Goal: Task Accomplishment & Management: Manage account settings

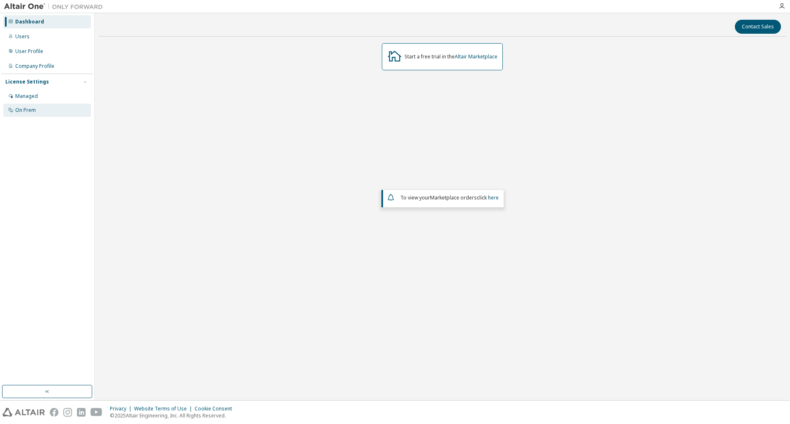
click at [27, 114] on div "On Prem" at bounding box center [47, 110] width 88 height 13
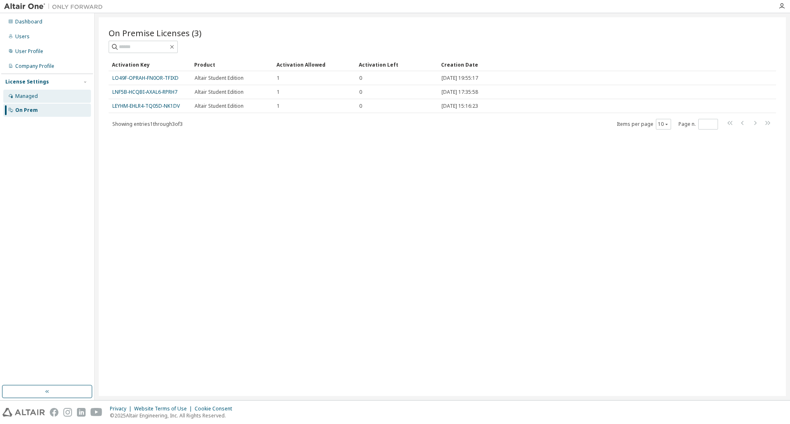
click at [27, 97] on div "Managed" at bounding box center [26, 96] width 23 height 7
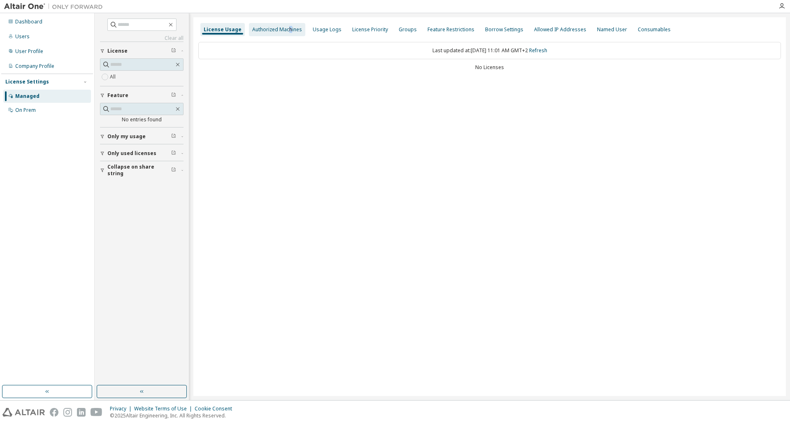
click at [288, 28] on div "Authorized Machines" at bounding box center [277, 29] width 50 height 7
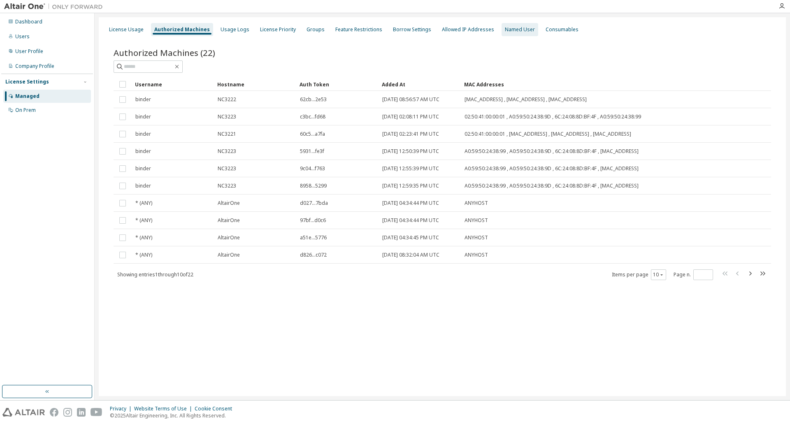
click at [505, 31] on div "Named User" at bounding box center [520, 29] width 30 height 7
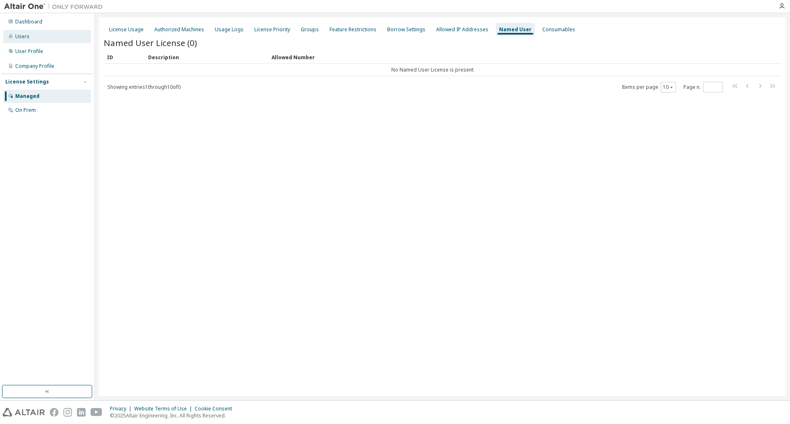
click at [23, 39] on div "Users" at bounding box center [22, 36] width 14 height 7
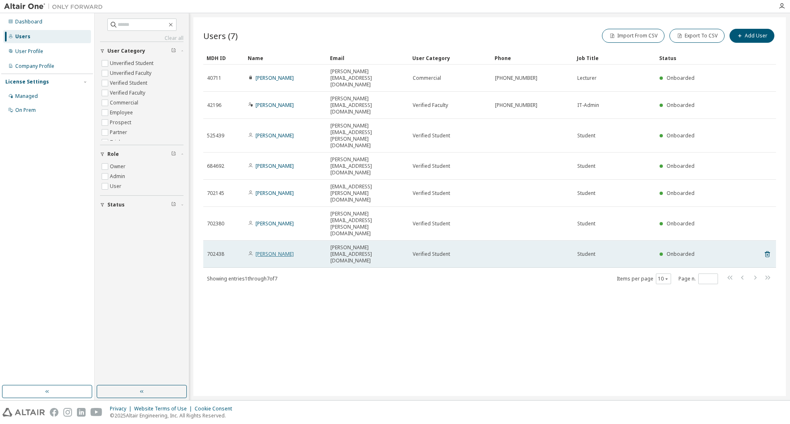
click at [288, 250] on link "Yannik van Capelle" at bounding box center [274, 253] width 38 height 7
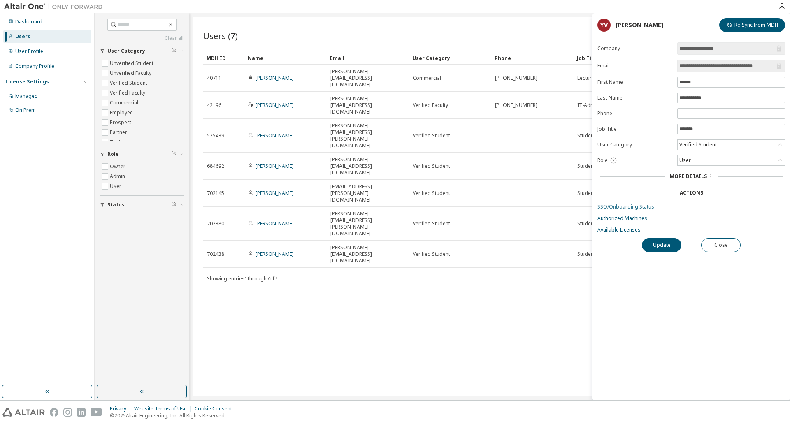
click at [622, 205] on link "SSO/Onboarding Status" at bounding box center [691, 207] width 188 height 7
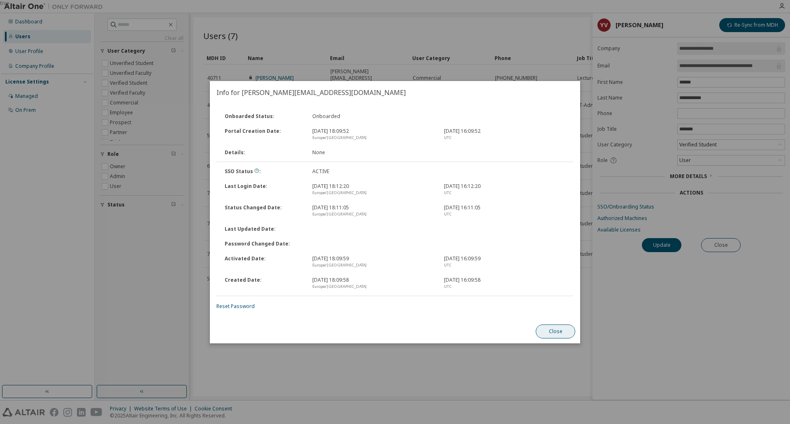
click at [554, 332] on button "Close" at bounding box center [555, 332] width 39 height 14
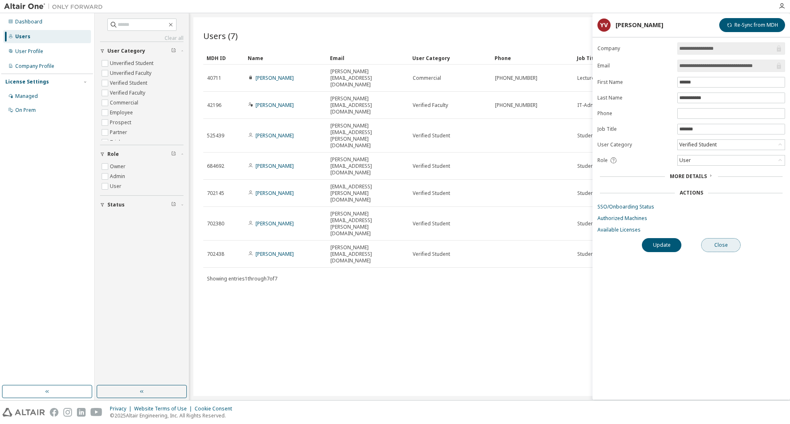
click at [716, 247] on button "Close" at bounding box center [720, 245] width 39 height 14
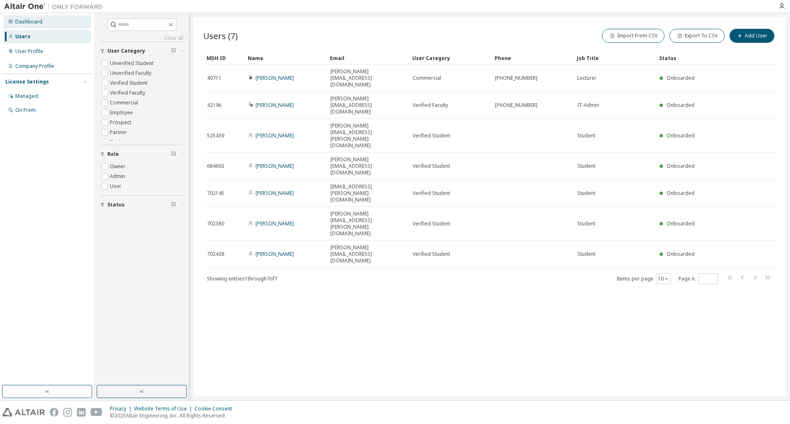
click at [30, 23] on div "Dashboard" at bounding box center [28, 22] width 27 height 7
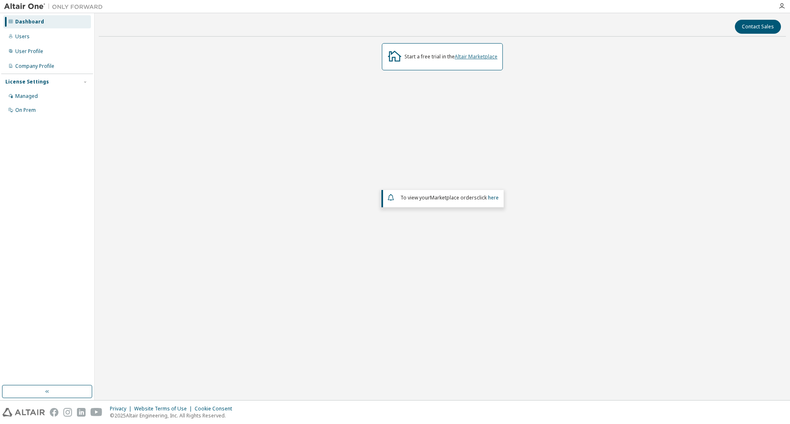
click at [477, 57] on link "Altair Marketplace" at bounding box center [476, 56] width 43 height 7
click at [20, 35] on div "Users" at bounding box center [22, 36] width 14 height 7
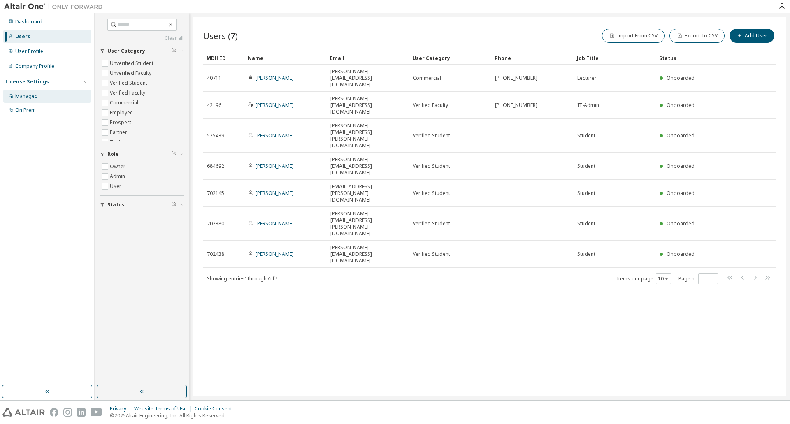
click at [29, 97] on div "Managed" at bounding box center [26, 96] width 23 height 7
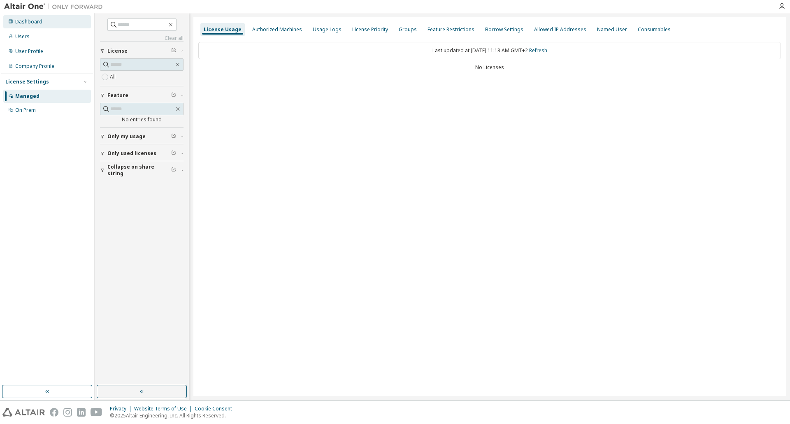
click at [17, 23] on div "Dashboard" at bounding box center [28, 22] width 27 height 7
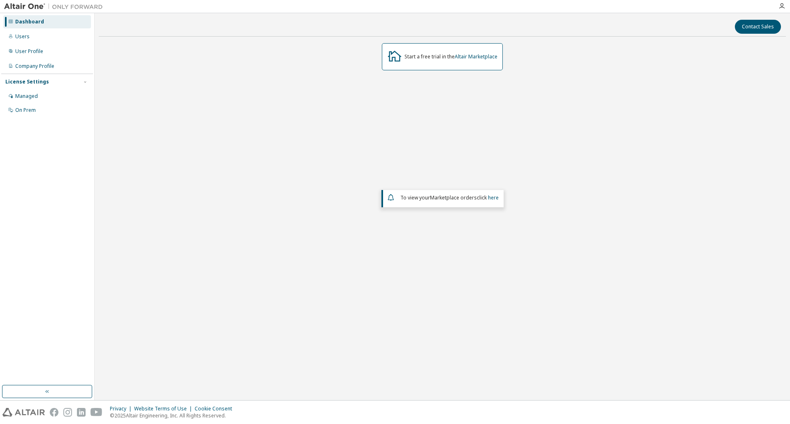
click at [440, 57] on div "Start a free trial in the Altair Marketplace" at bounding box center [450, 56] width 93 height 7
click at [480, 54] on link "Altair Marketplace" at bounding box center [476, 56] width 43 height 7
click at [762, 30] on button "Contact Sales" at bounding box center [758, 27] width 46 height 14
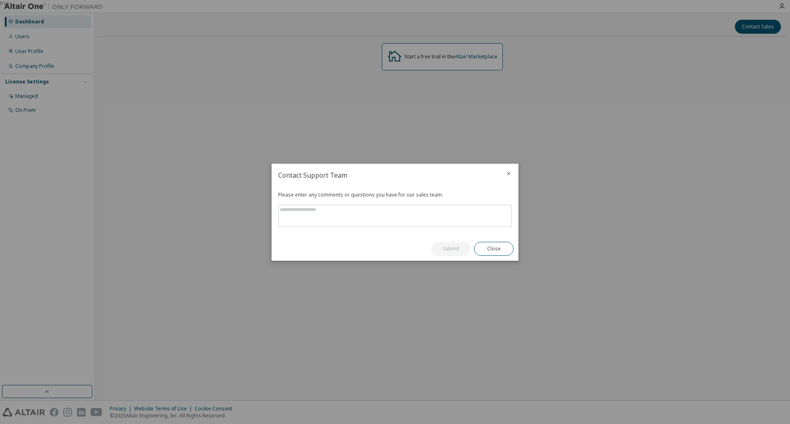
click at [510, 174] on icon "close" at bounding box center [508, 173] width 7 height 7
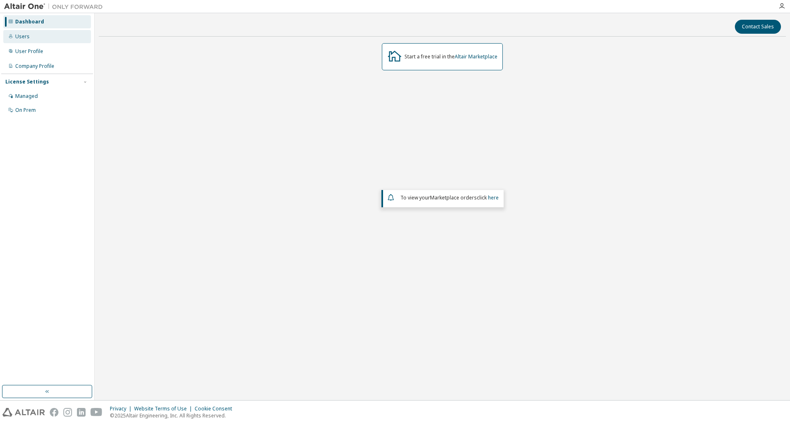
click at [32, 33] on div "Users" at bounding box center [47, 36] width 88 height 13
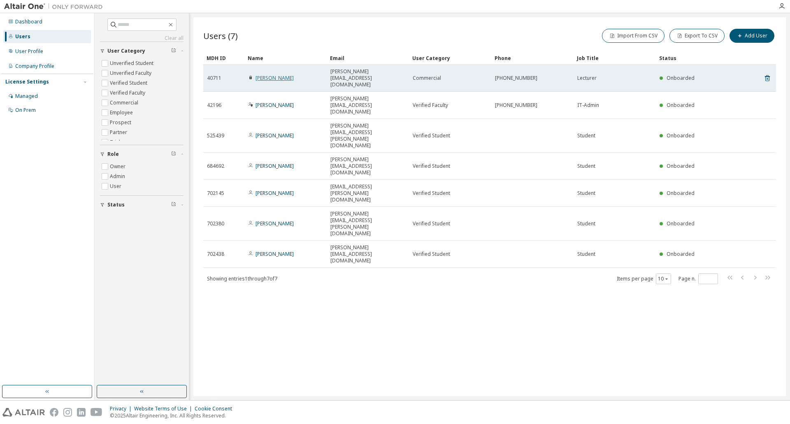
click at [271, 74] on link "Stefan Binder" at bounding box center [274, 77] width 38 height 7
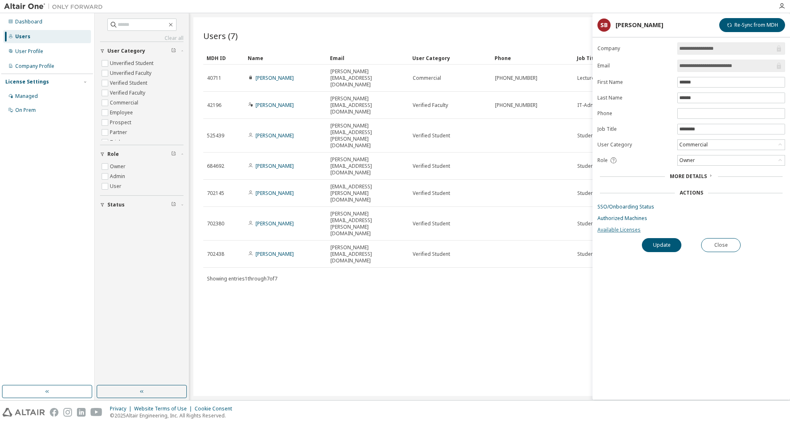
click at [616, 230] on link "Available Licenses" at bounding box center [691, 230] width 188 height 7
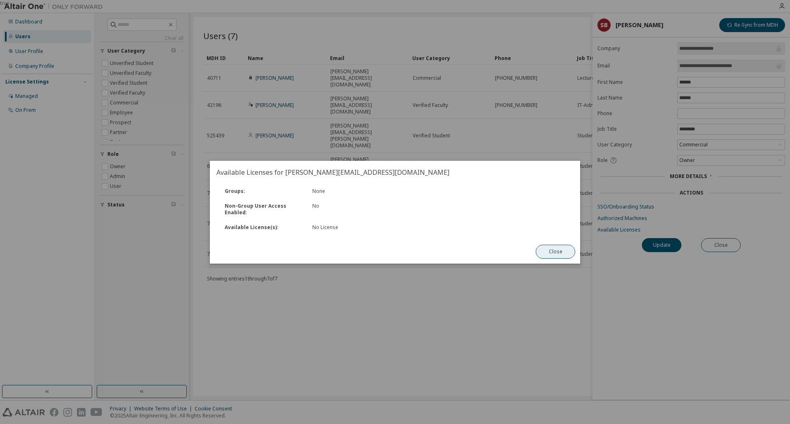
click at [546, 247] on button "Close" at bounding box center [555, 252] width 39 height 14
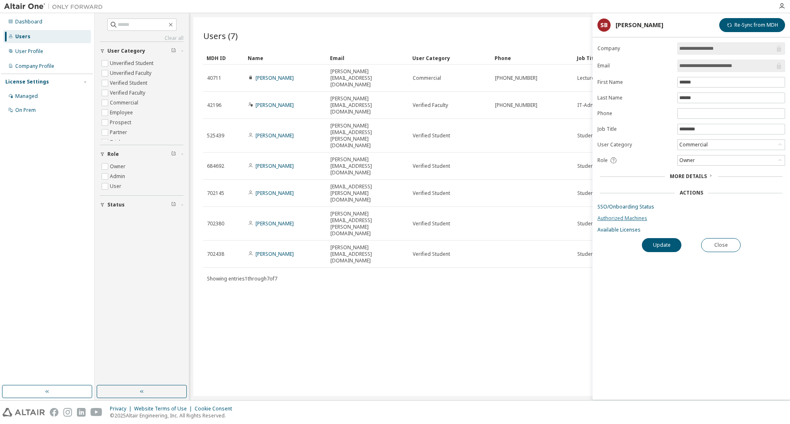
click at [611, 217] on link "Authorized Machines" at bounding box center [691, 218] width 188 height 7
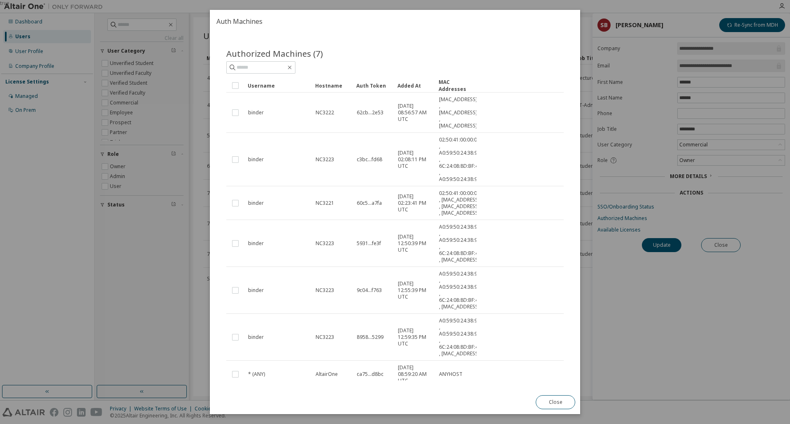
click at [642, 332] on div "true" at bounding box center [395, 212] width 790 height 424
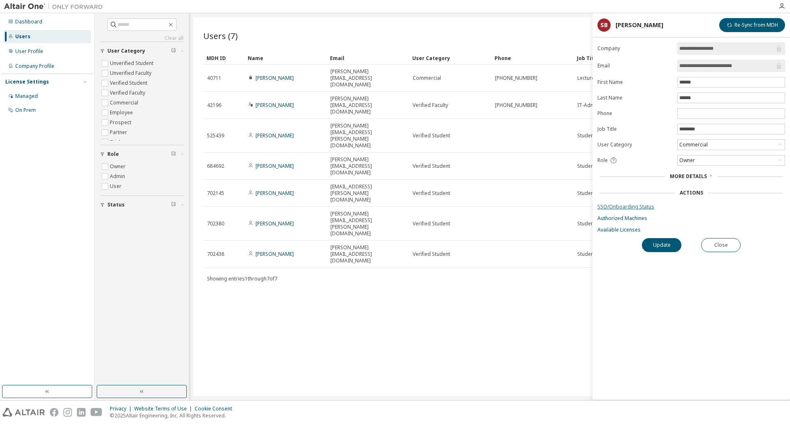
click at [620, 204] on link "SSO/Onboarding Status" at bounding box center [691, 207] width 188 height 7
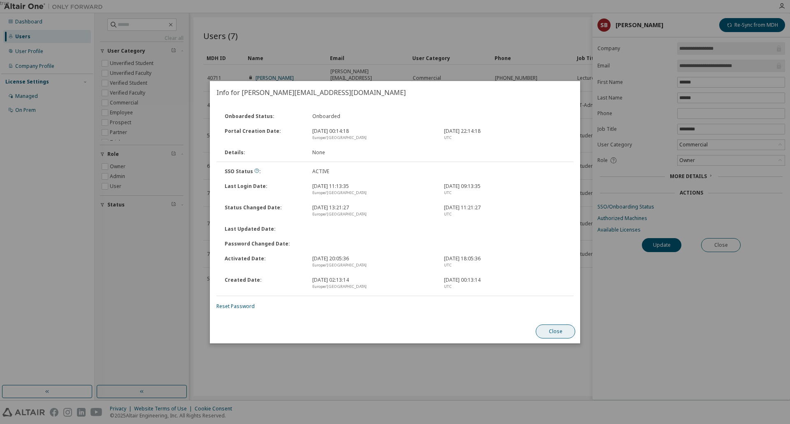
click at [554, 336] on button "Close" at bounding box center [555, 332] width 39 height 14
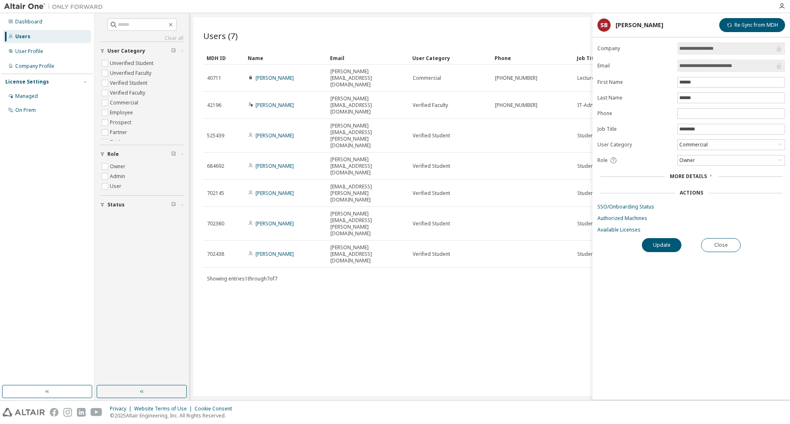
click at [489, 265] on div "Users (7) Import From CSV Export To CSV Add User Clear Load Save Save As Field …" at bounding box center [489, 206] width 592 height 379
click at [725, 249] on button "Close" at bounding box center [720, 245] width 39 height 14
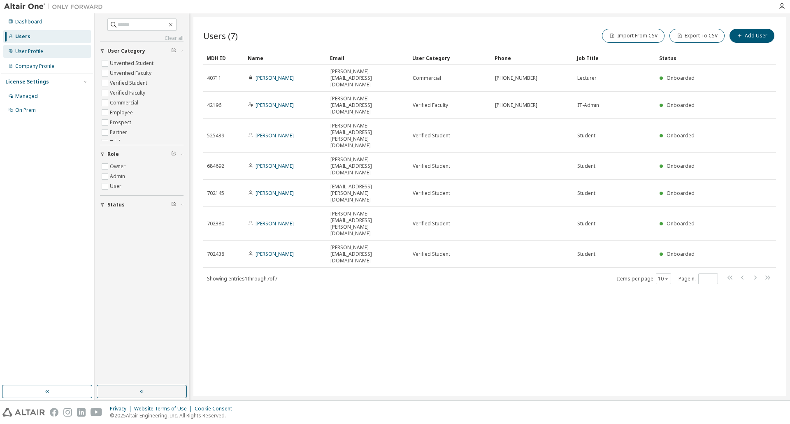
click at [19, 53] on div "User Profile" at bounding box center [29, 51] width 28 height 7
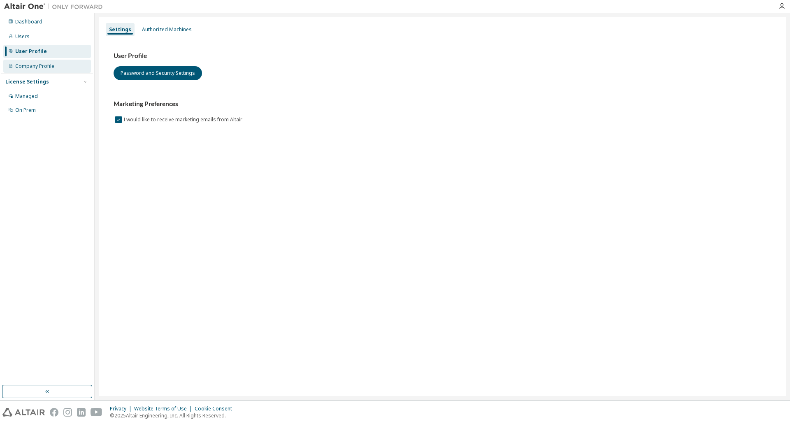
click at [33, 62] on div "Company Profile" at bounding box center [47, 66] width 88 height 13
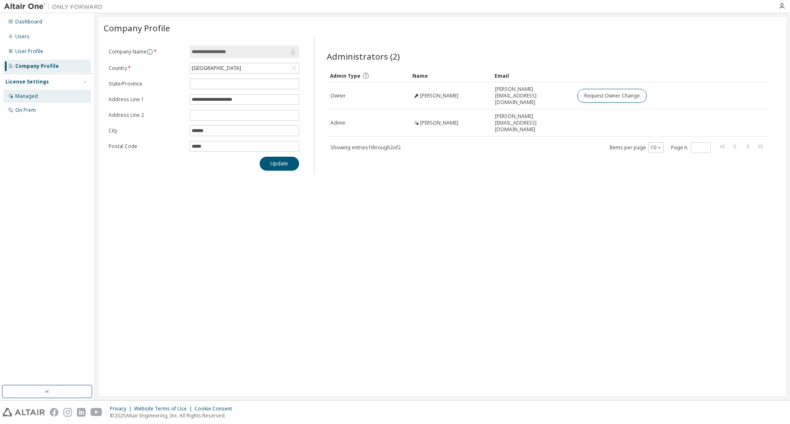
click at [23, 94] on div "Managed" at bounding box center [26, 96] width 23 height 7
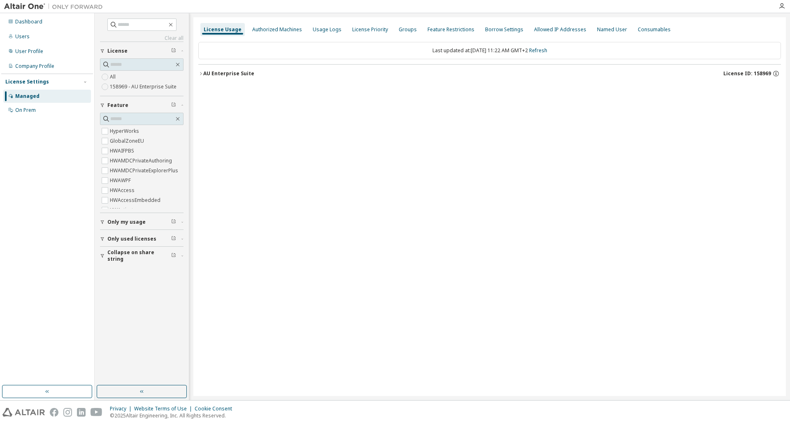
click at [143, 85] on label "158969 - AU Enterprise Suite" at bounding box center [144, 87] width 68 height 10
click at [215, 74] on div "AU Enterprise Suite" at bounding box center [228, 73] width 51 height 7
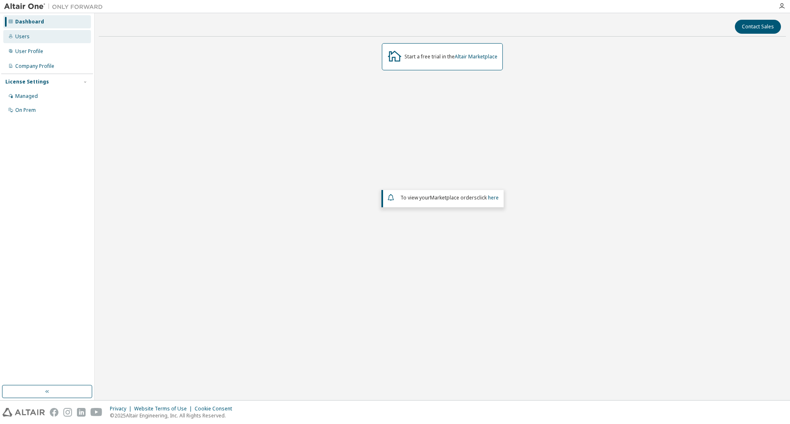
click at [19, 39] on div "Users" at bounding box center [22, 36] width 14 height 7
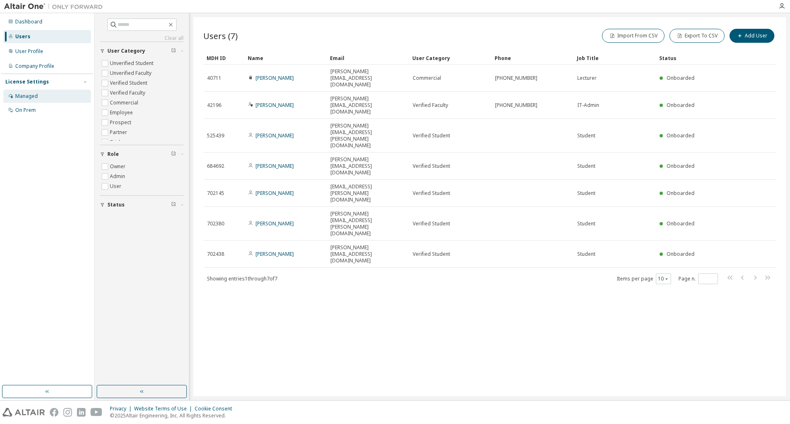
click at [36, 96] on div "Managed" at bounding box center [26, 96] width 23 height 7
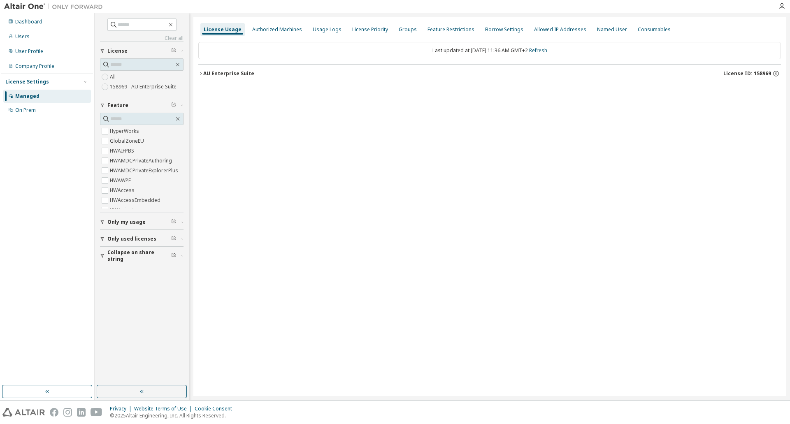
click at [137, 86] on label "158969 - AU Enterprise Suite" at bounding box center [144, 87] width 68 height 10
click at [201, 73] on icon "button" at bounding box center [200, 73] width 5 height 5
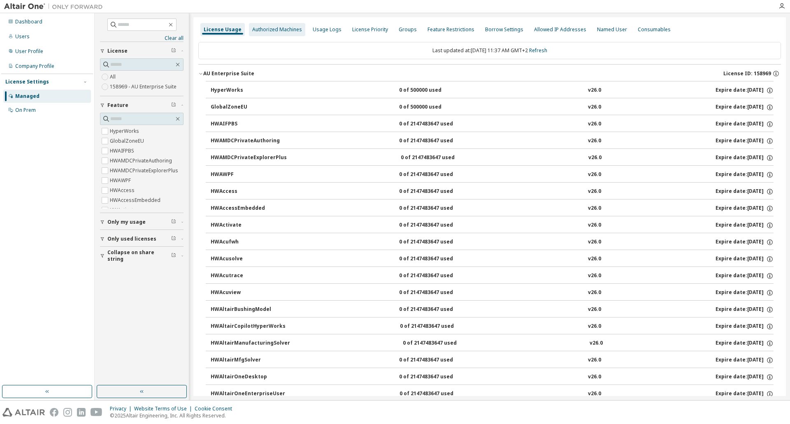
click at [287, 31] on div "Authorized Machines" at bounding box center [277, 29] width 50 height 7
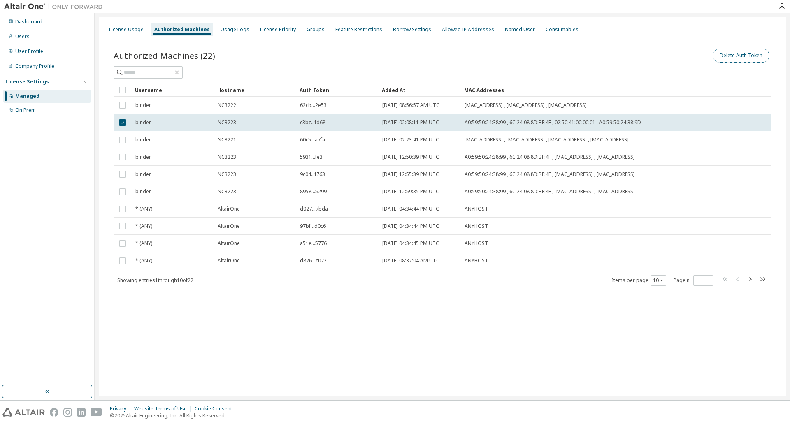
click at [747, 56] on button "Delete Auth Token" at bounding box center [740, 56] width 57 height 14
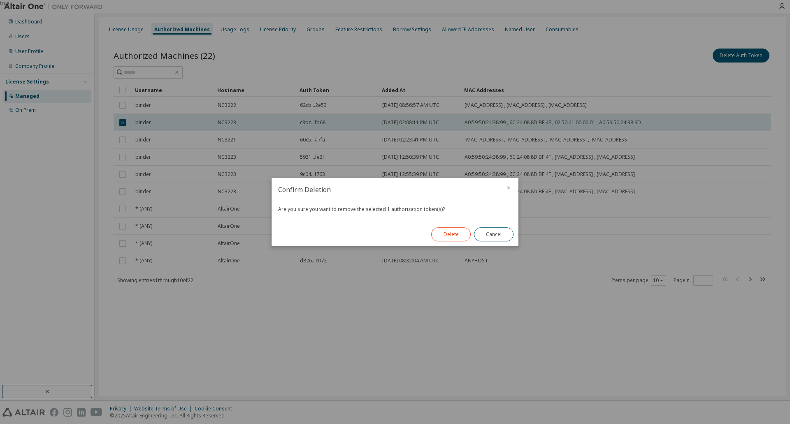
click at [450, 232] on button "Delete" at bounding box center [450, 234] width 39 height 14
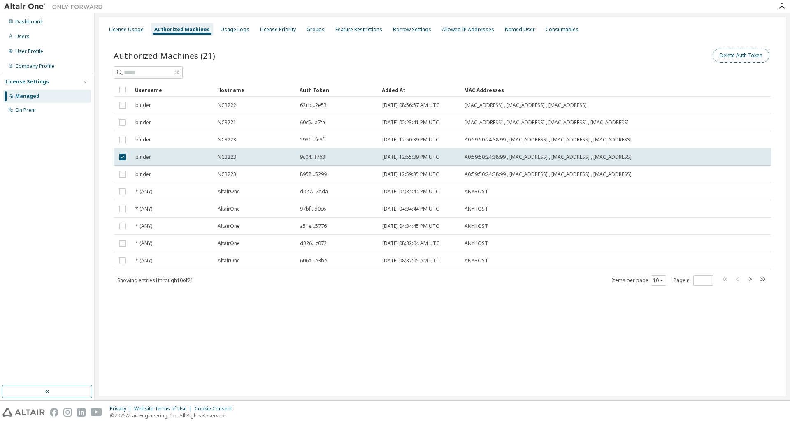
click at [737, 57] on button "Delete Auth Token" at bounding box center [740, 56] width 57 height 14
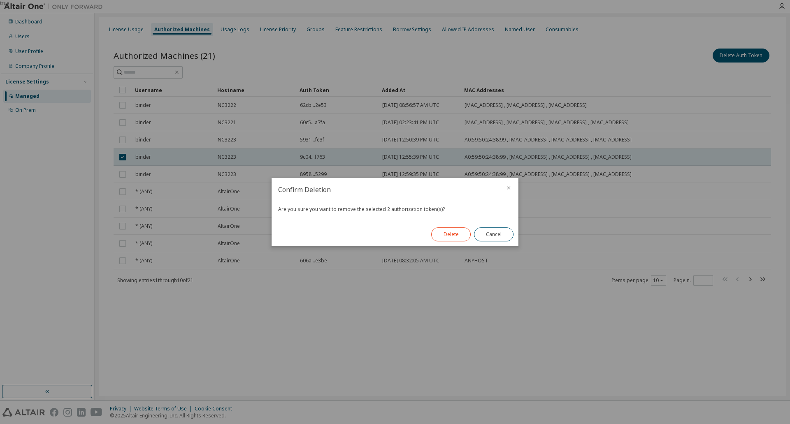
click at [457, 231] on button "Delete" at bounding box center [450, 234] width 39 height 14
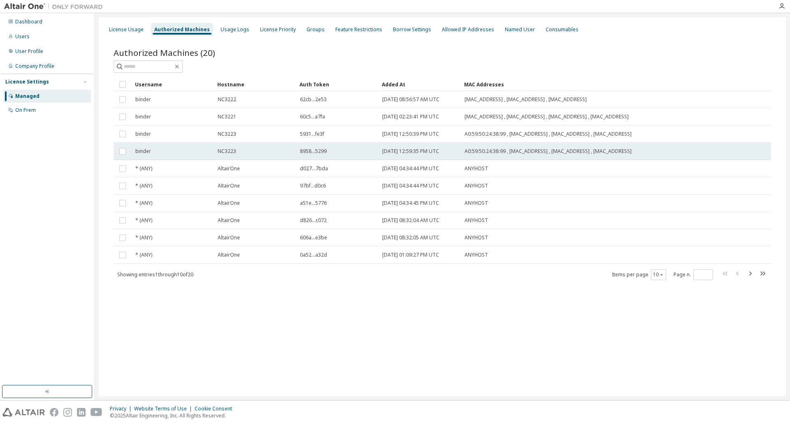
click at [128, 151] on td at bounding box center [123, 151] width 18 height 17
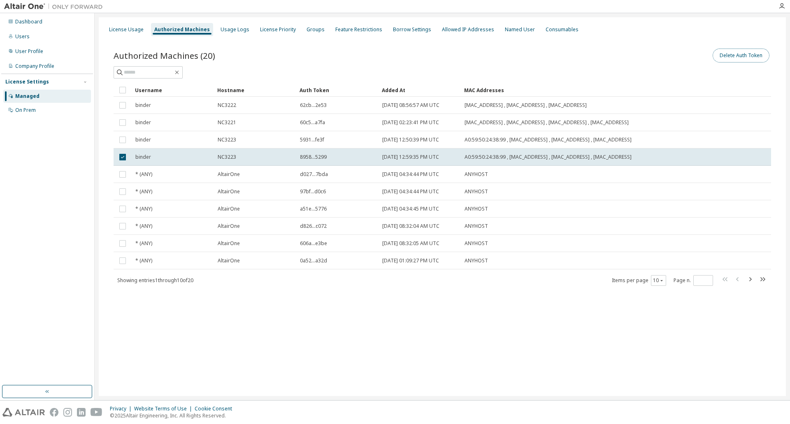
click at [731, 53] on button "Delete Auth Token" at bounding box center [740, 56] width 57 height 14
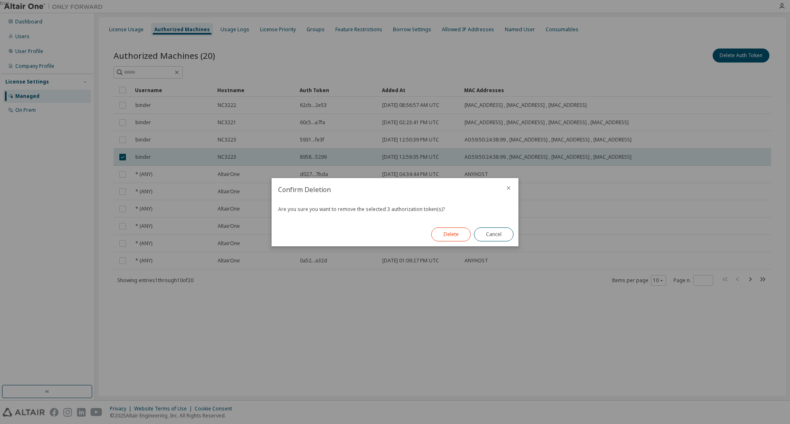
click at [446, 236] on button "Delete" at bounding box center [450, 234] width 39 height 14
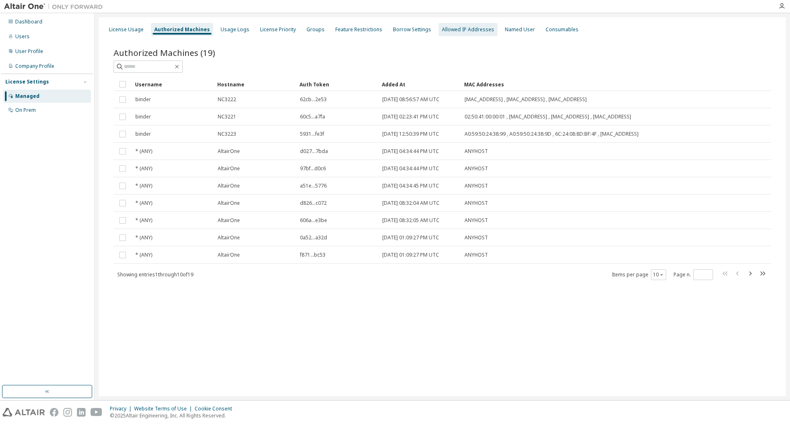
click at [451, 32] on div "Allowed IP Addresses" at bounding box center [468, 29] width 52 height 7
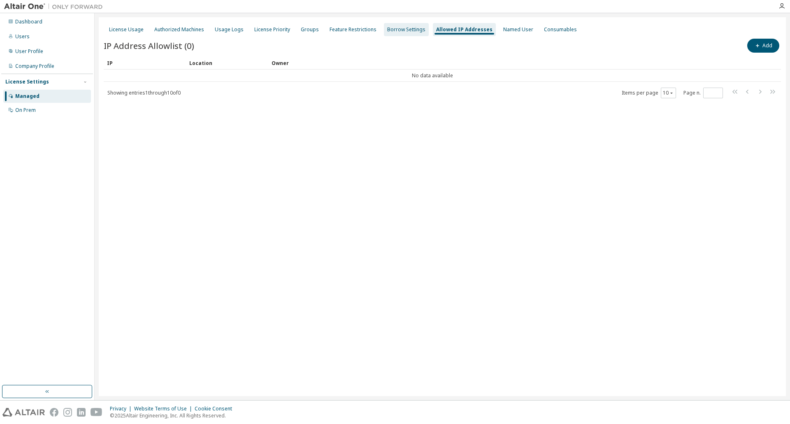
click at [406, 23] on div "Borrow Settings" at bounding box center [406, 29] width 45 height 13
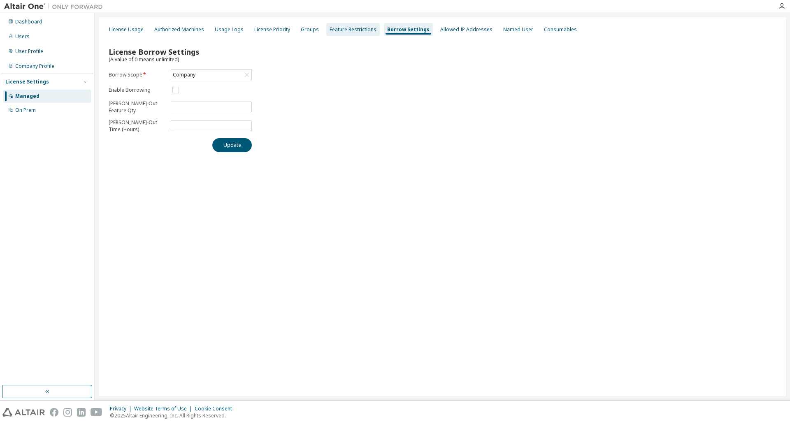
click at [362, 32] on div "Feature Restrictions" at bounding box center [352, 29] width 47 height 7
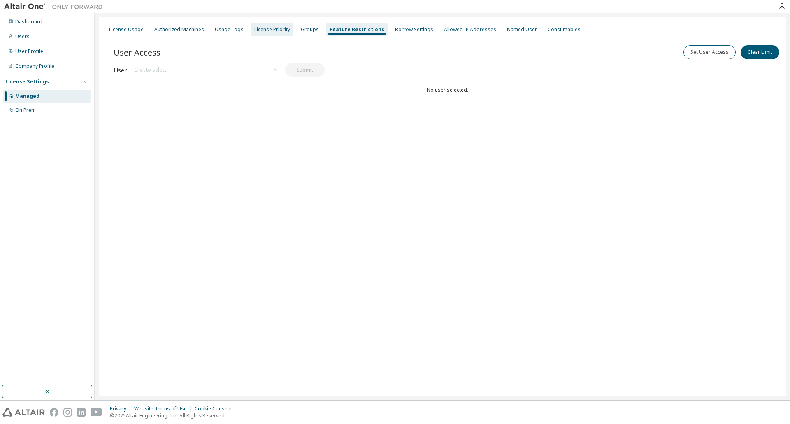
click at [288, 33] on div "License Priority" at bounding box center [272, 29] width 42 height 13
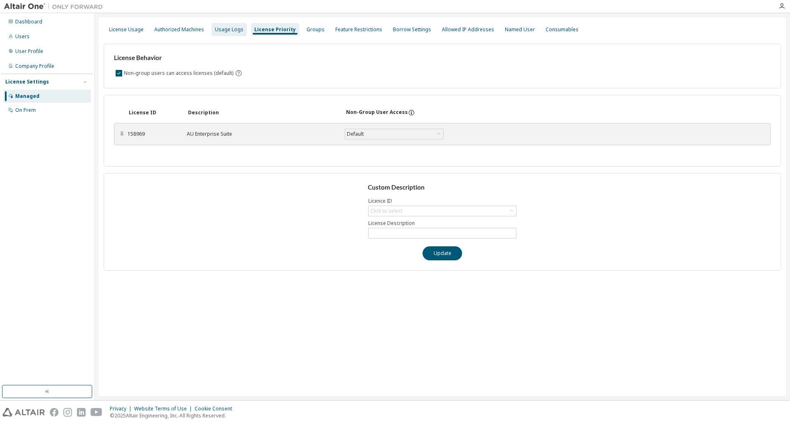
click at [222, 32] on div "Usage Logs" at bounding box center [229, 29] width 29 height 7
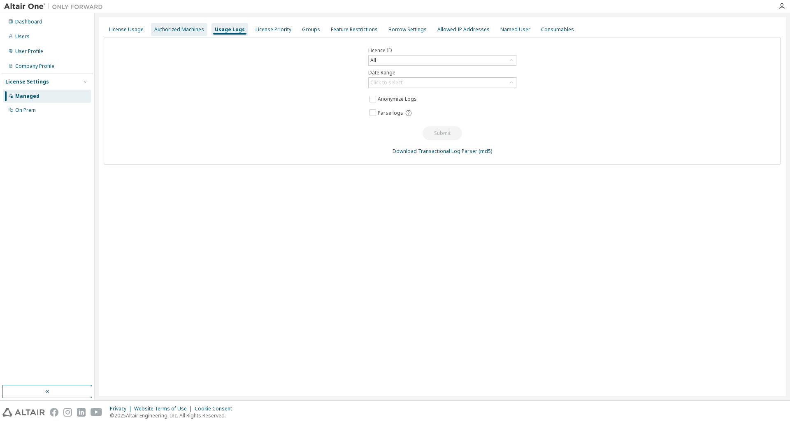
click at [204, 24] on div "Authorized Machines" at bounding box center [179, 29] width 56 height 13
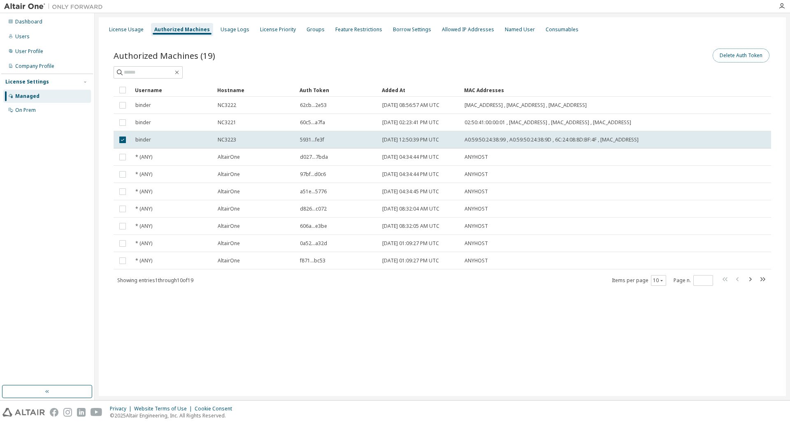
click at [731, 58] on button "Delete Auth Token" at bounding box center [740, 56] width 57 height 14
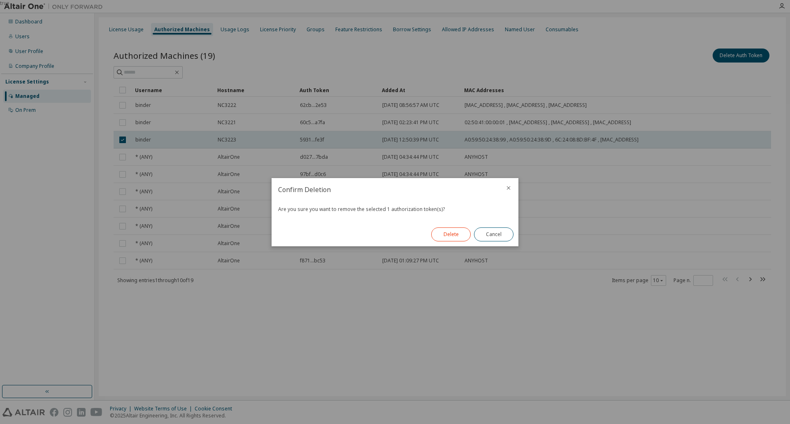
click at [446, 233] on button "Delete" at bounding box center [450, 234] width 39 height 14
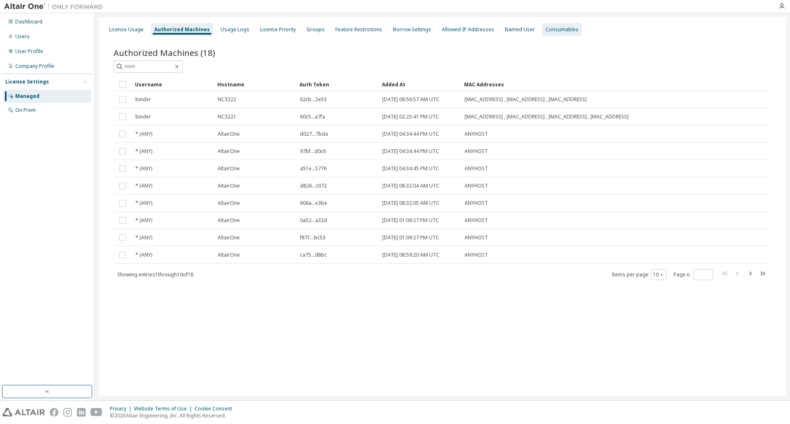
click at [547, 31] on div "Consumables" at bounding box center [561, 29] width 33 height 7
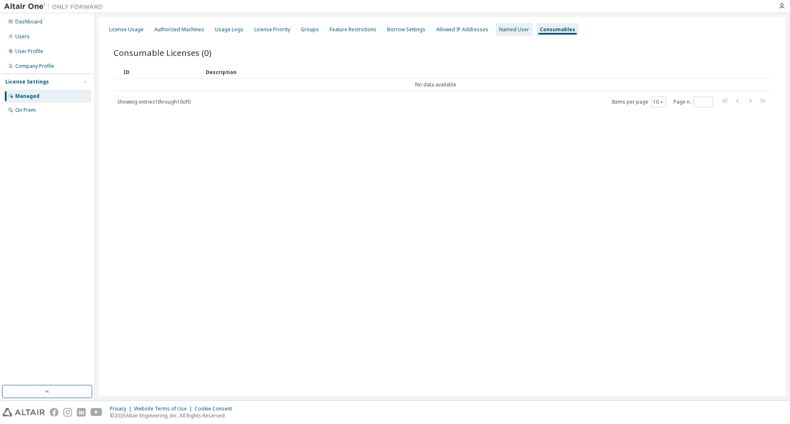
click at [499, 32] on div "Named User" at bounding box center [514, 29] width 30 height 7
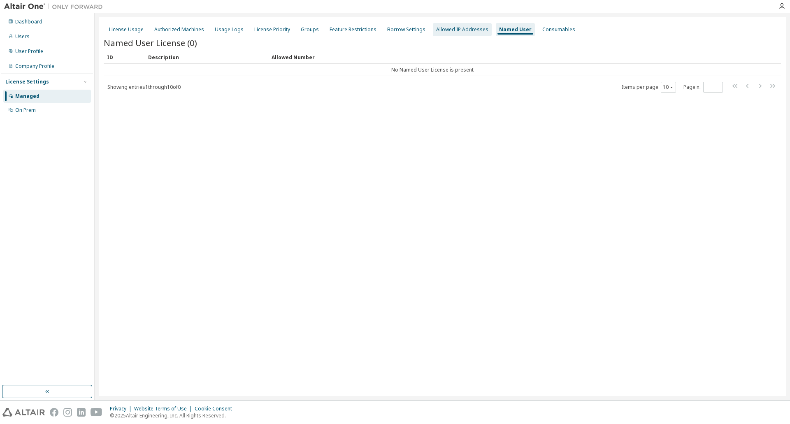
click at [470, 30] on div "Allowed IP Addresses" at bounding box center [462, 29] width 52 height 7
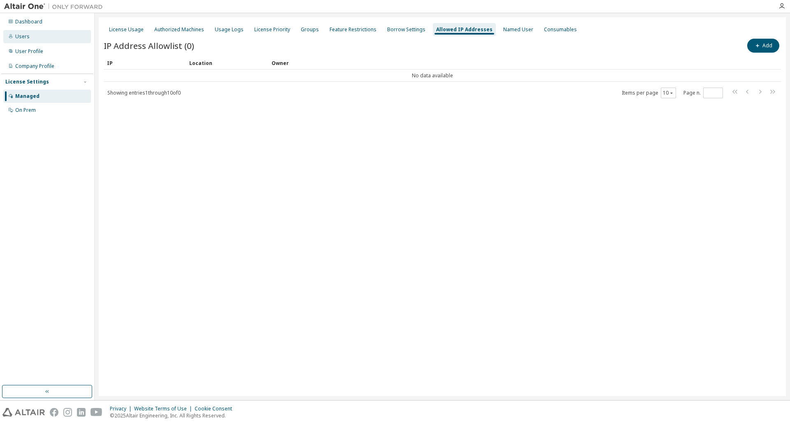
click at [24, 38] on div "Users" at bounding box center [22, 36] width 14 height 7
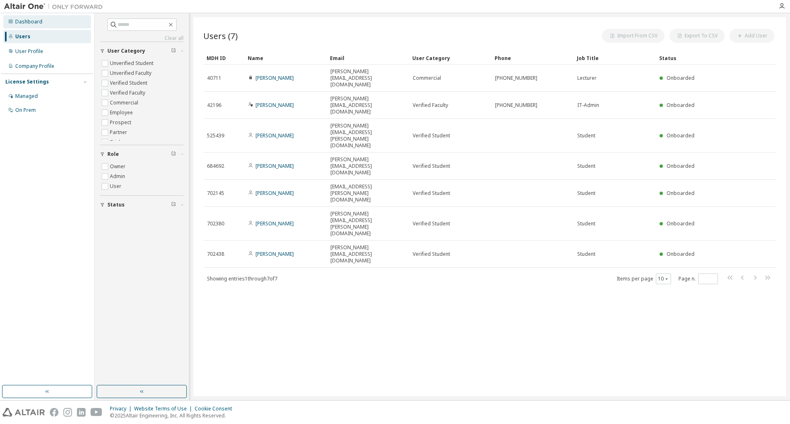
click at [32, 24] on div "Dashboard" at bounding box center [28, 22] width 27 height 7
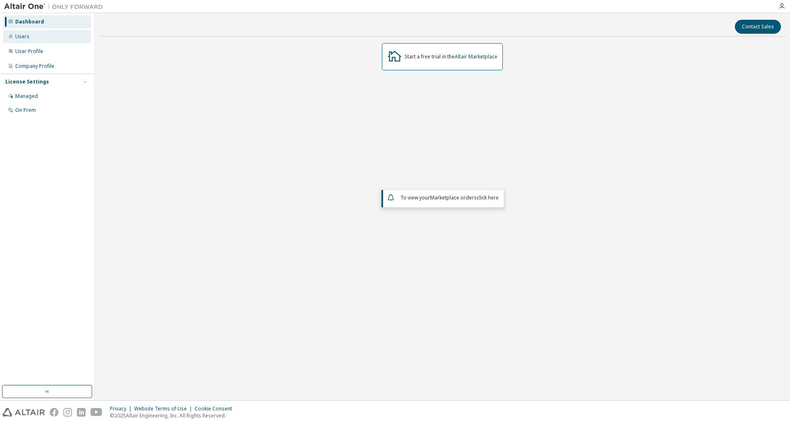
click at [25, 36] on div "Users" at bounding box center [22, 36] width 14 height 7
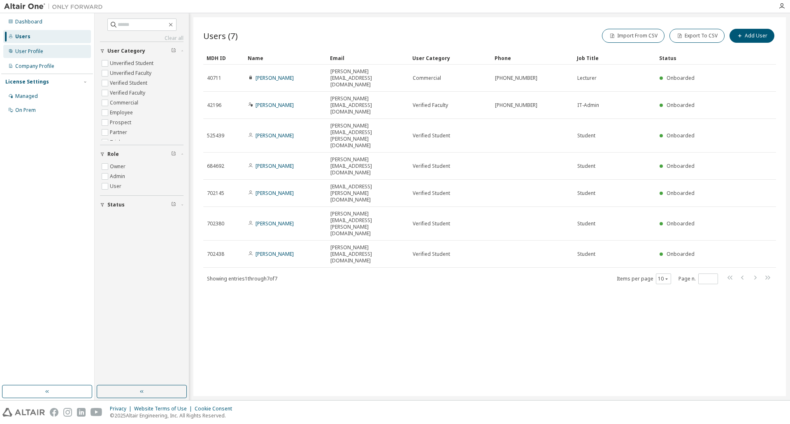
click at [23, 51] on div "User Profile" at bounding box center [29, 51] width 28 height 7
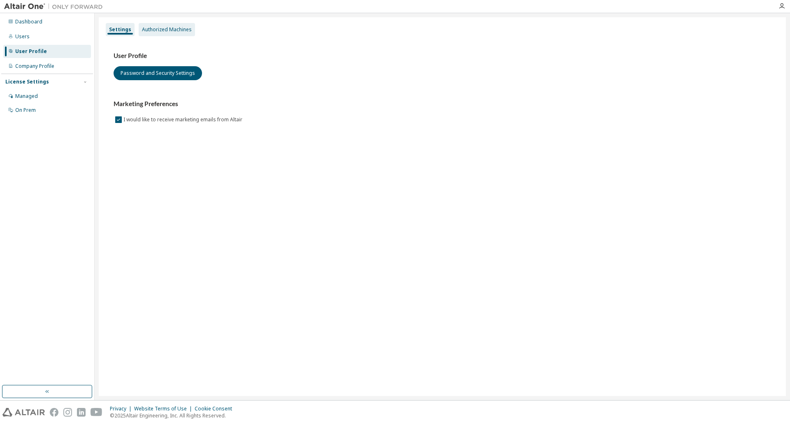
click at [172, 31] on div "Authorized Machines" at bounding box center [167, 29] width 50 height 7
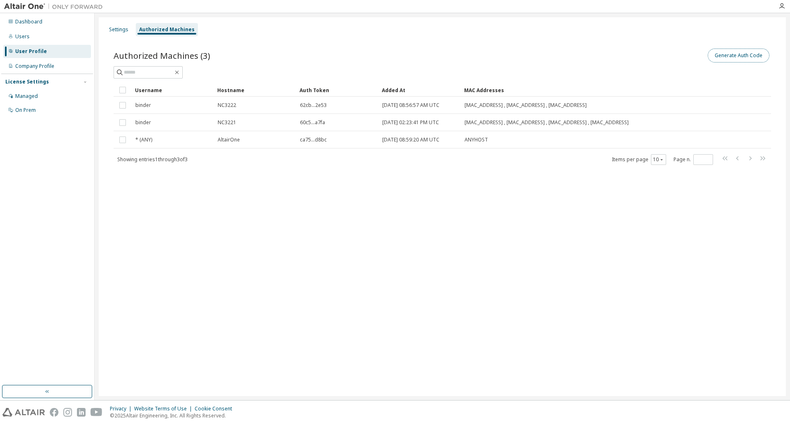
click at [751, 54] on button "Generate Auth Code" at bounding box center [738, 56] width 62 height 14
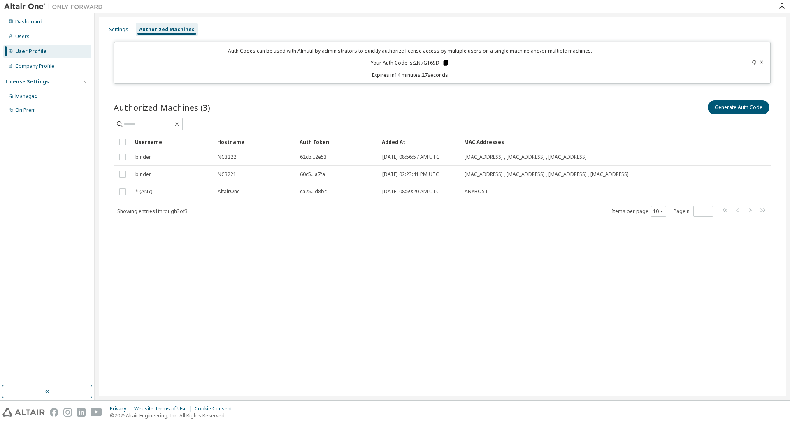
click at [445, 61] on icon at bounding box center [445, 63] width 5 height 6
click at [32, 33] on div "Users" at bounding box center [47, 36] width 88 height 13
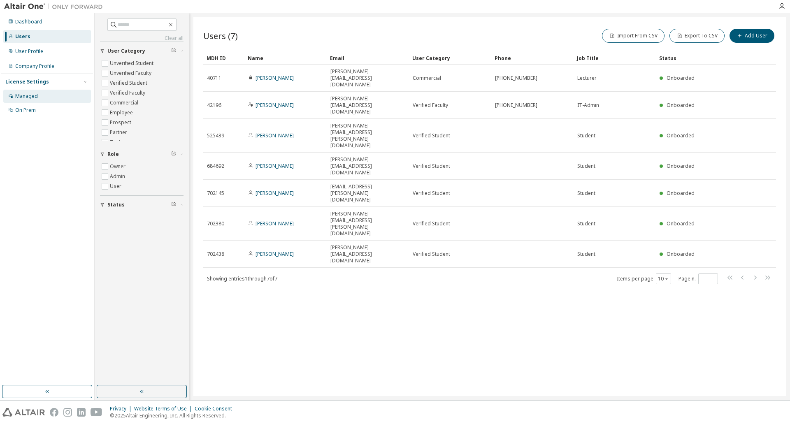
click at [31, 95] on div "Managed" at bounding box center [26, 96] width 23 height 7
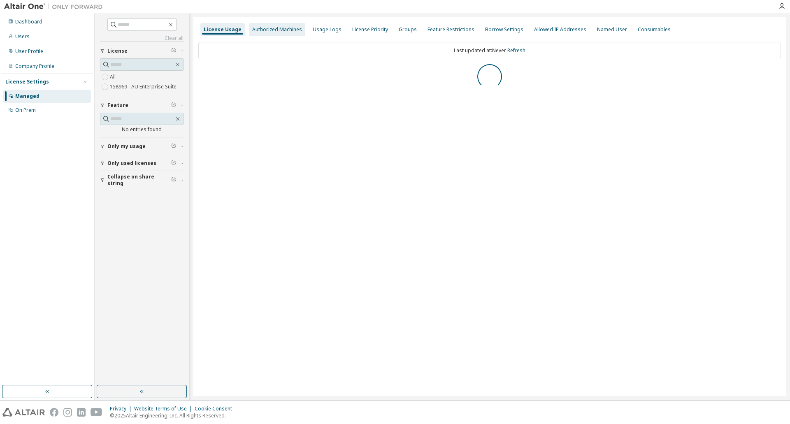
click at [269, 31] on div "Authorized Machines" at bounding box center [277, 29] width 50 height 7
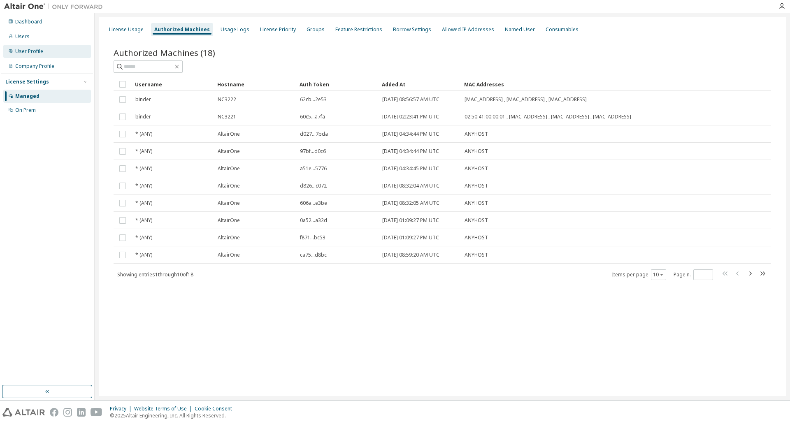
click at [18, 46] on div "User Profile" at bounding box center [47, 51] width 88 height 13
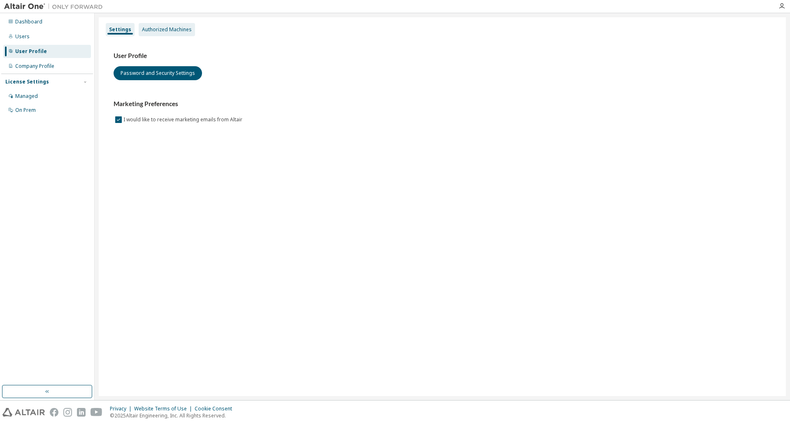
click at [151, 31] on div "Authorized Machines" at bounding box center [167, 29] width 50 height 7
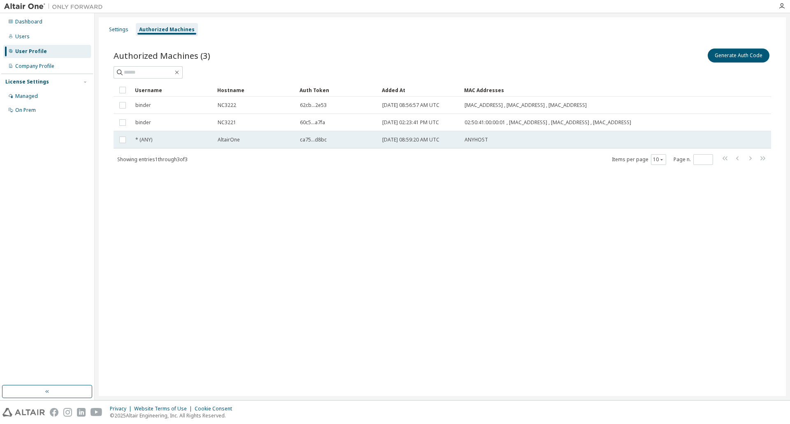
click at [148, 141] on span "* (ANY)" at bounding box center [143, 140] width 17 height 7
click at [406, 140] on span "2025-09-29 08:59:20 AM UTC" at bounding box center [410, 140] width 57 height 7
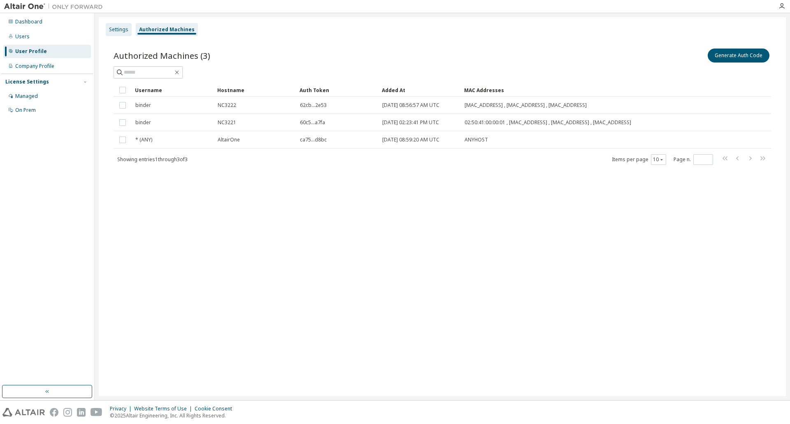
click at [119, 32] on div "Settings" at bounding box center [118, 29] width 19 height 7
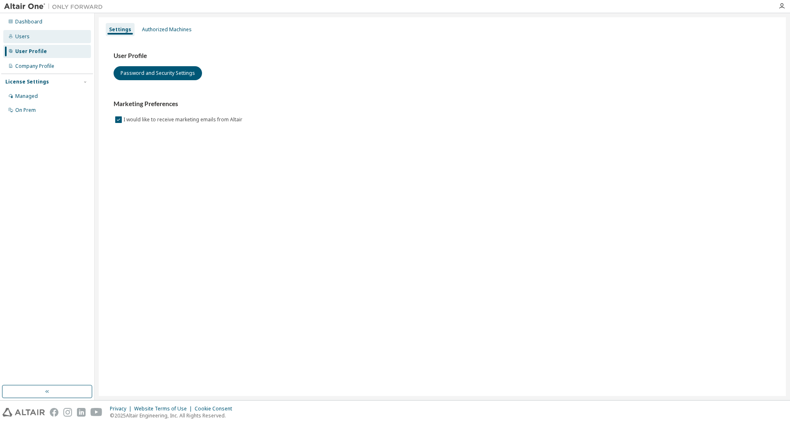
click at [28, 41] on div "Users" at bounding box center [47, 36] width 88 height 13
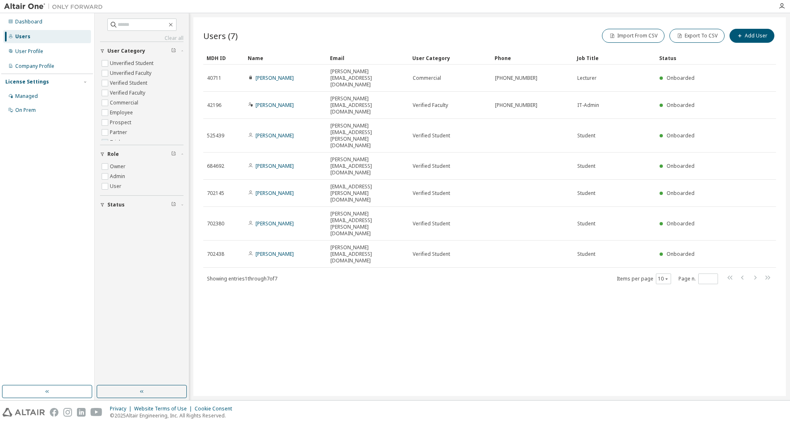
scroll to position [26, 0]
click at [182, 205] on icon "button" at bounding box center [182, 205] width 5 height 2
click at [149, 389] on button "button" at bounding box center [142, 391] width 90 height 13
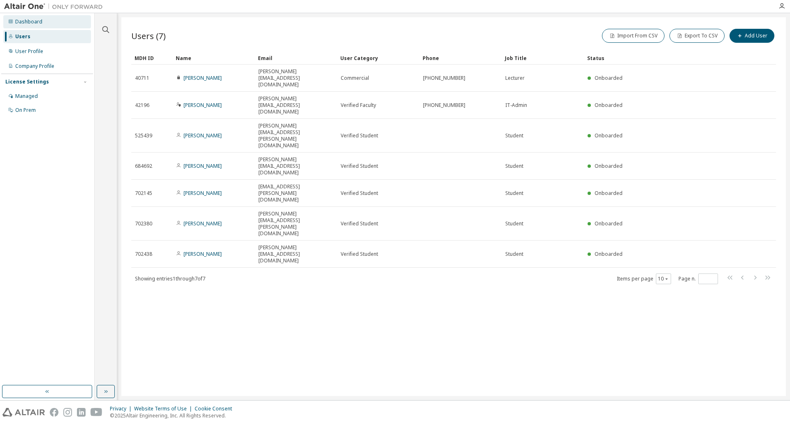
click at [23, 21] on div "Dashboard" at bounding box center [28, 22] width 27 height 7
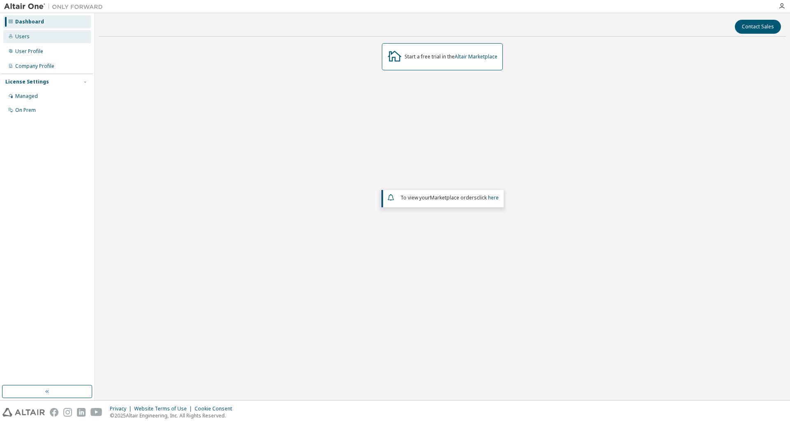
click at [28, 32] on div "Users" at bounding box center [47, 36] width 88 height 13
click at [18, 45] on div "User Profile" at bounding box center [47, 51] width 88 height 13
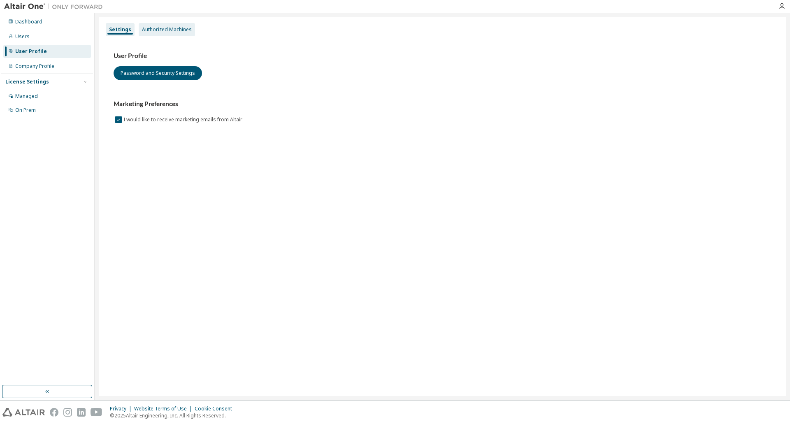
click at [156, 33] on div "Authorized Machines" at bounding box center [167, 29] width 56 height 13
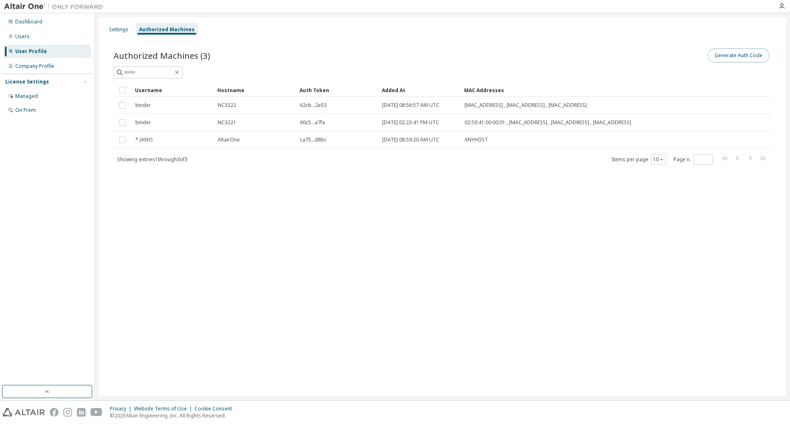
click at [731, 58] on button "Generate Auth Code" at bounding box center [738, 56] width 62 height 14
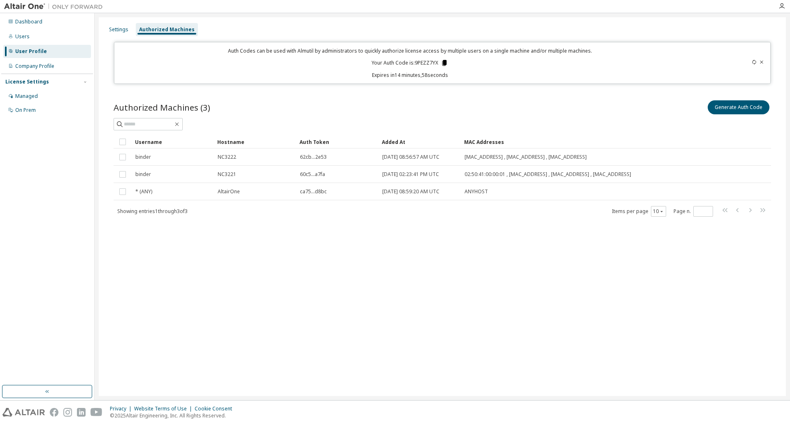
click at [445, 64] on icon at bounding box center [444, 63] width 5 height 6
click at [42, 112] on div "On Prem" at bounding box center [47, 110] width 88 height 13
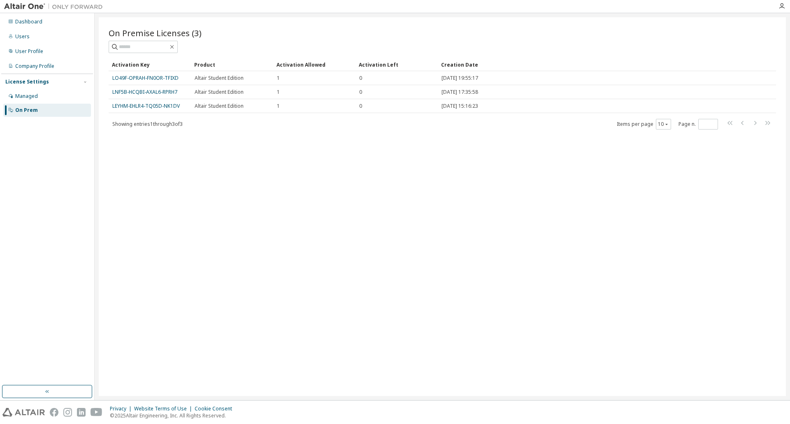
click at [209, 206] on div "On Premise Licenses (3) Clear Load Save Save As Field Operator Value Select fil…" at bounding box center [442, 206] width 687 height 379
click at [179, 333] on div "On Premise Licenses (3) Clear Load Save Save As Field Operator Value Select fil…" at bounding box center [442, 206] width 687 height 379
click at [37, 25] on div "Dashboard" at bounding box center [28, 22] width 27 height 7
